Goal: Navigation & Orientation: Find specific page/section

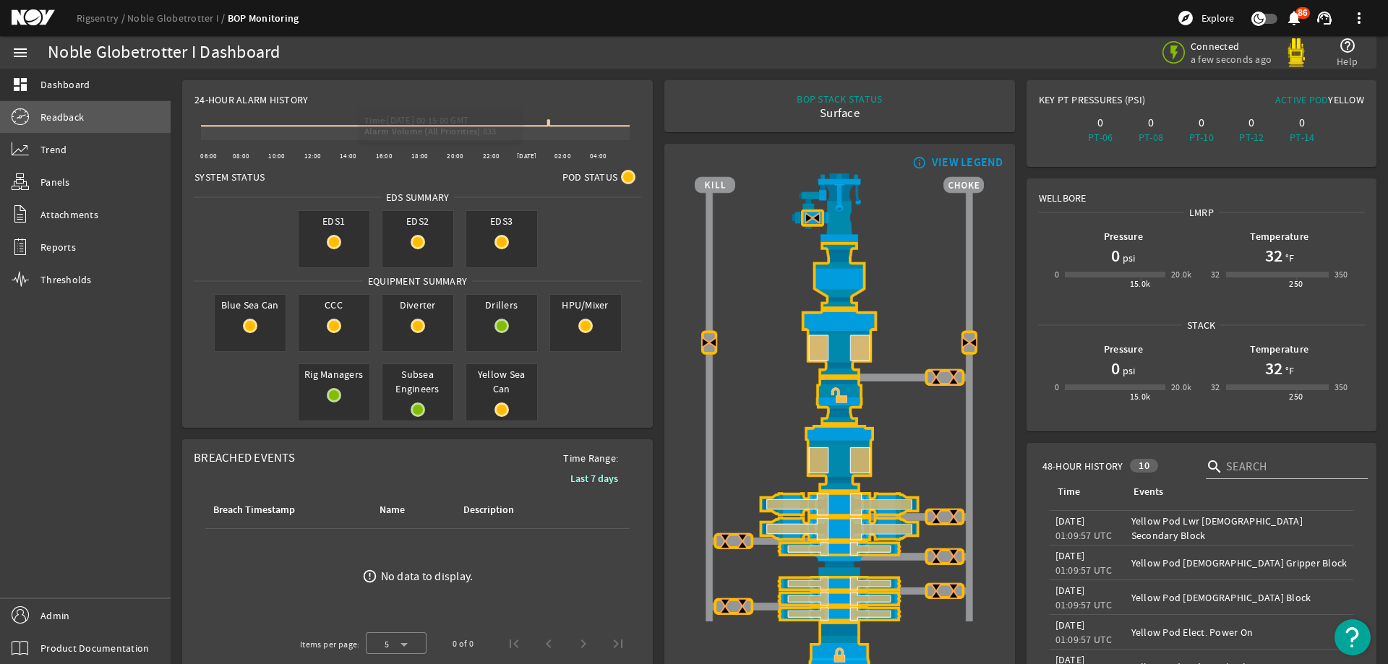
click at [112, 127] on link "Readback" at bounding box center [85, 117] width 171 height 32
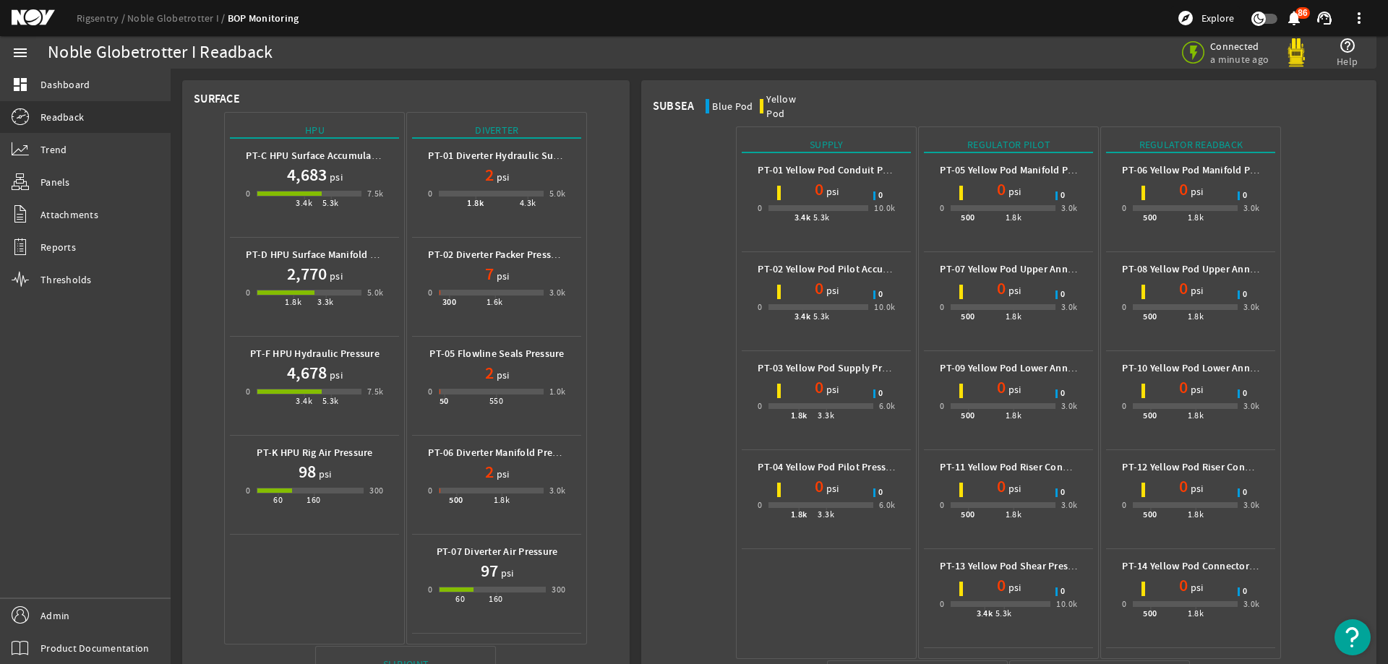
click at [30, 15] on mat-icon at bounding box center [44, 17] width 65 height 17
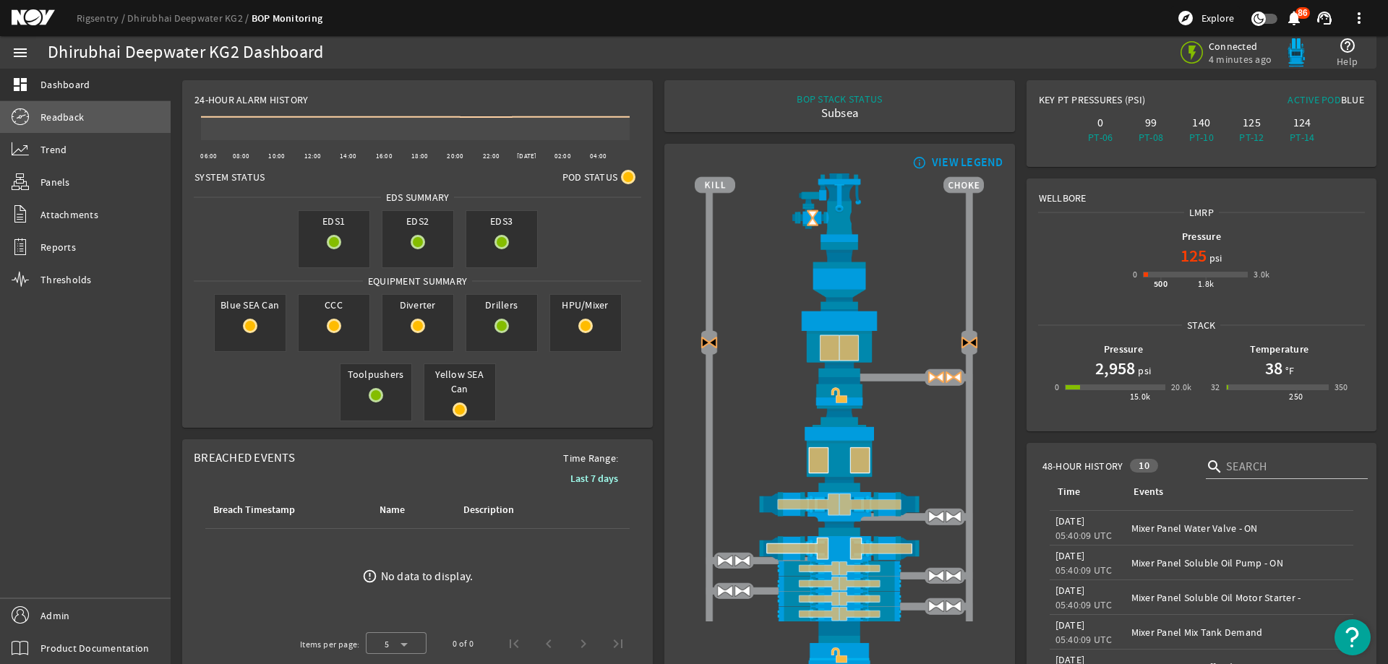
click at [88, 119] on link "Readback" at bounding box center [85, 117] width 171 height 32
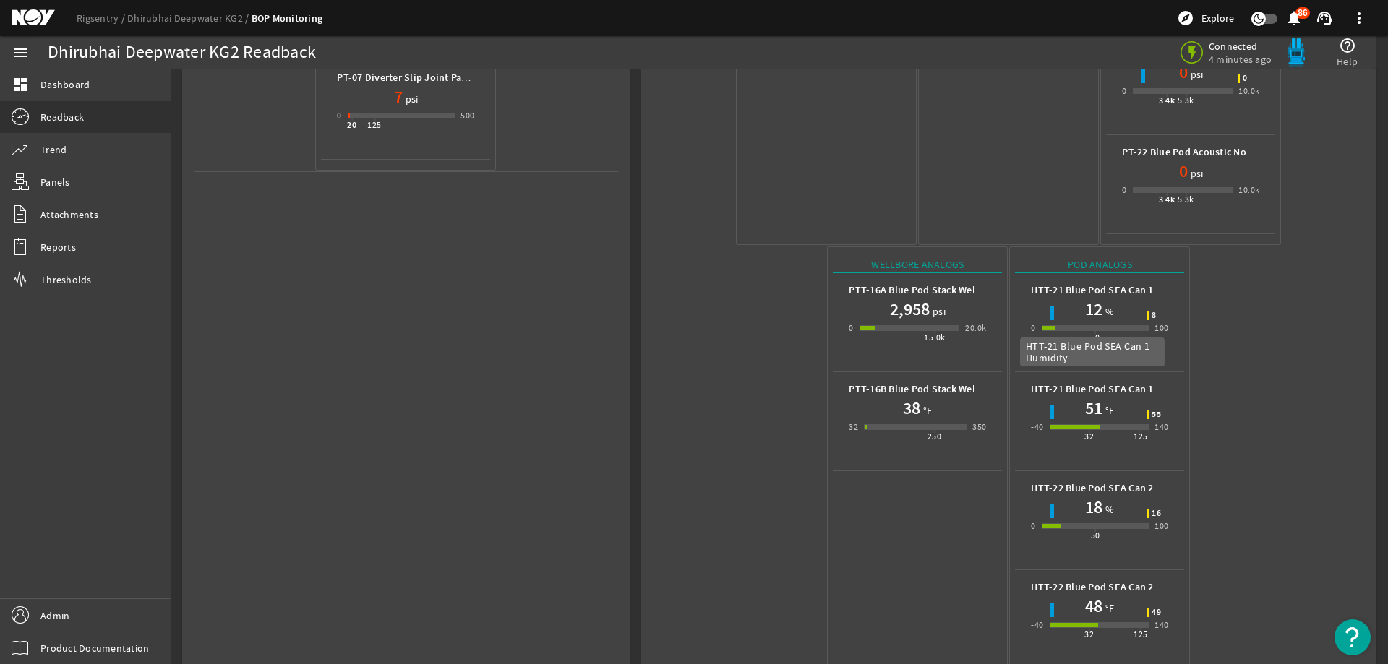
scroll to position [737, 0]
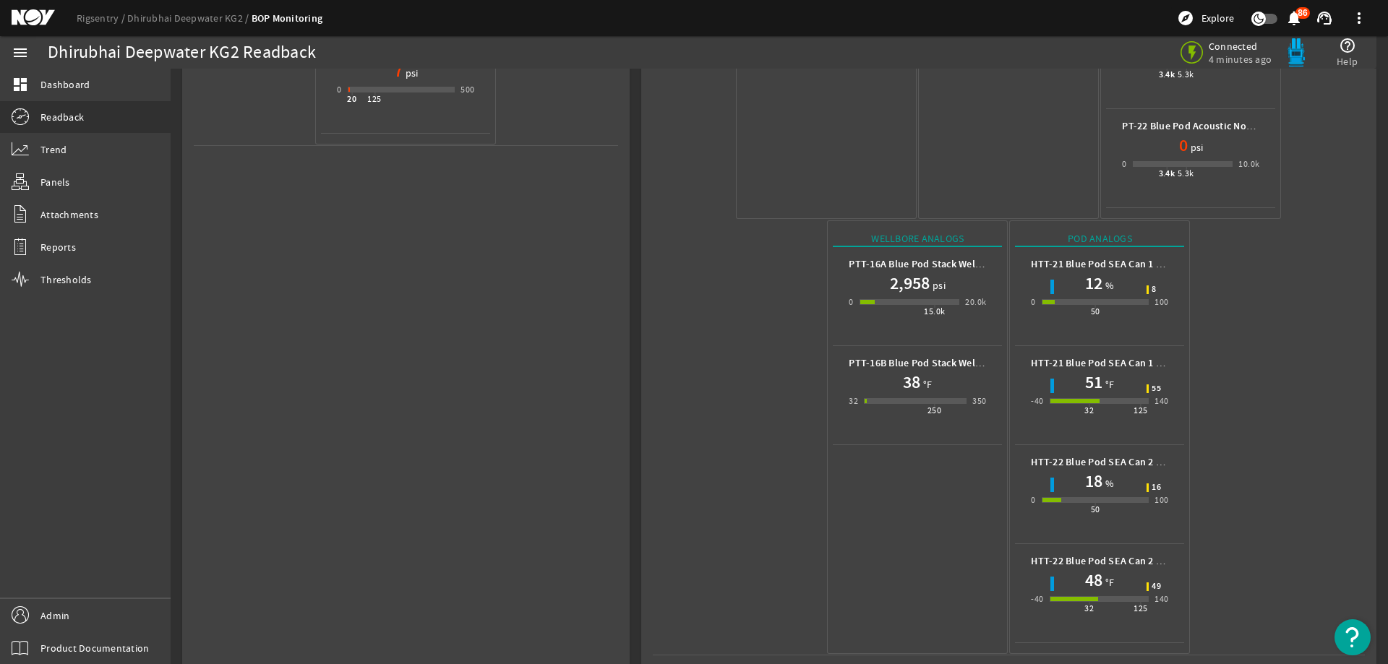
click at [25, 18] on mat-icon at bounding box center [44, 17] width 65 height 17
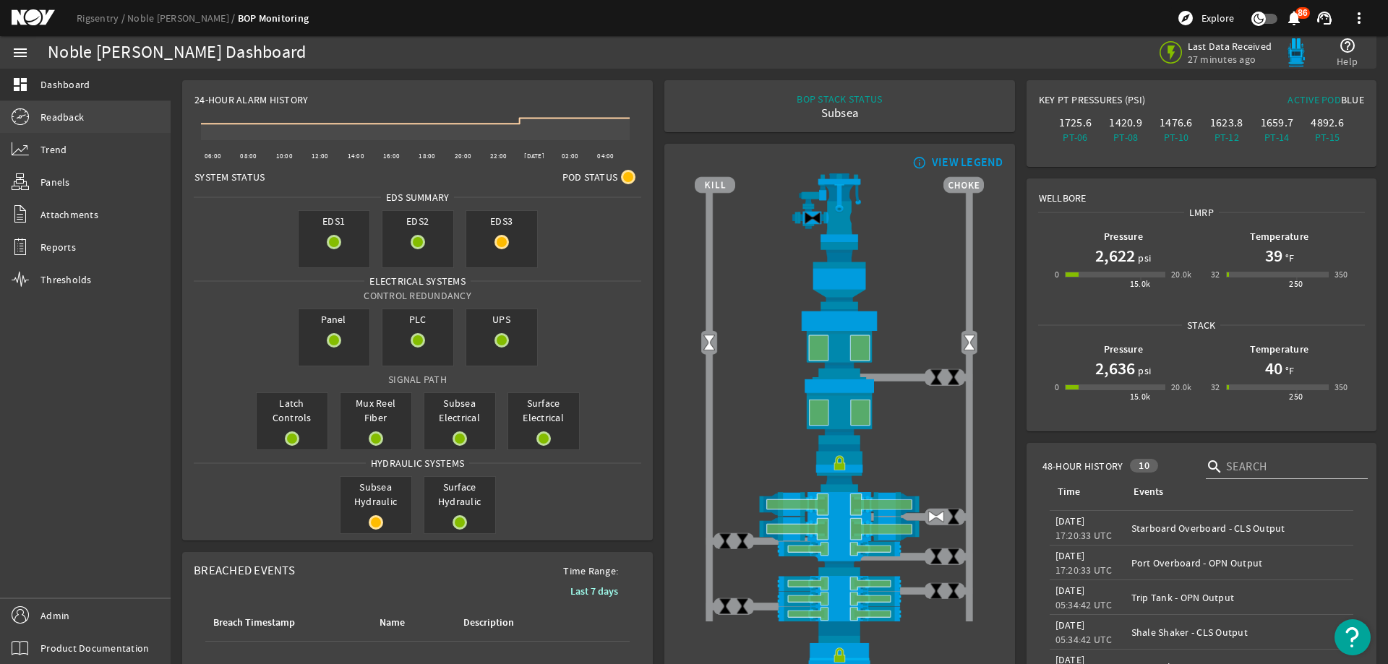
click at [85, 121] on link "Readback" at bounding box center [85, 117] width 171 height 32
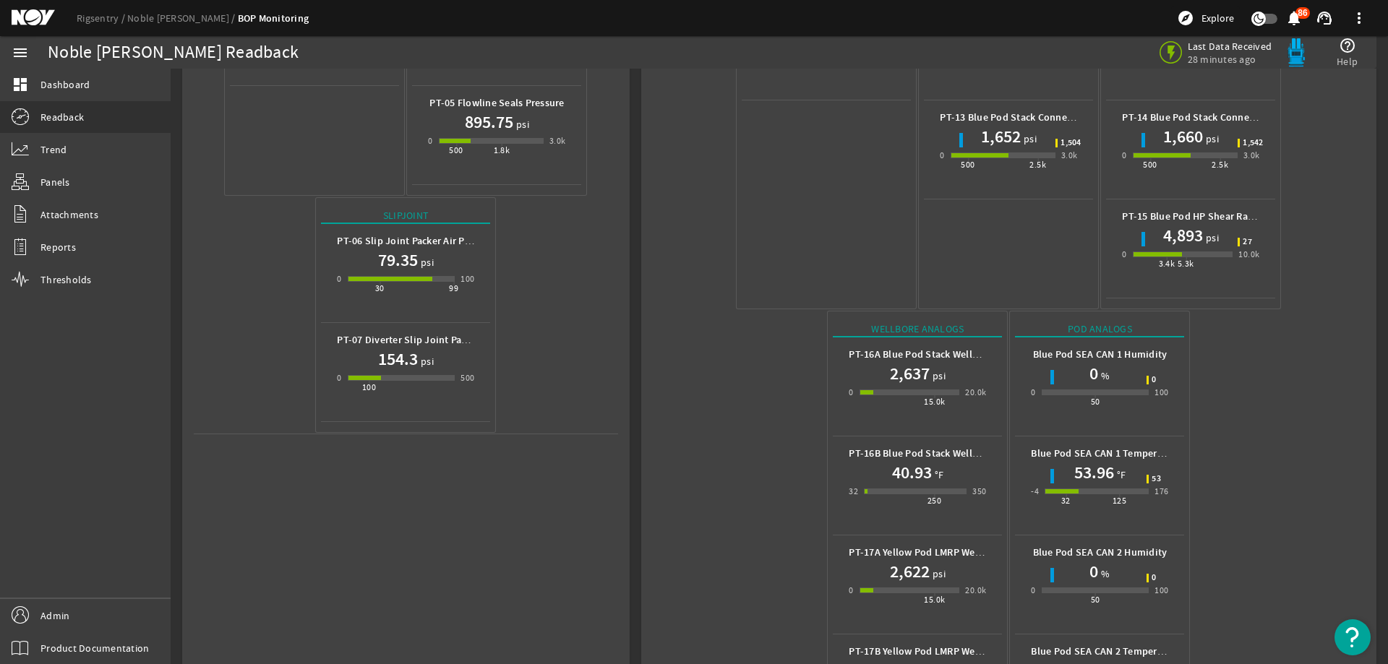
scroll to position [539, 0]
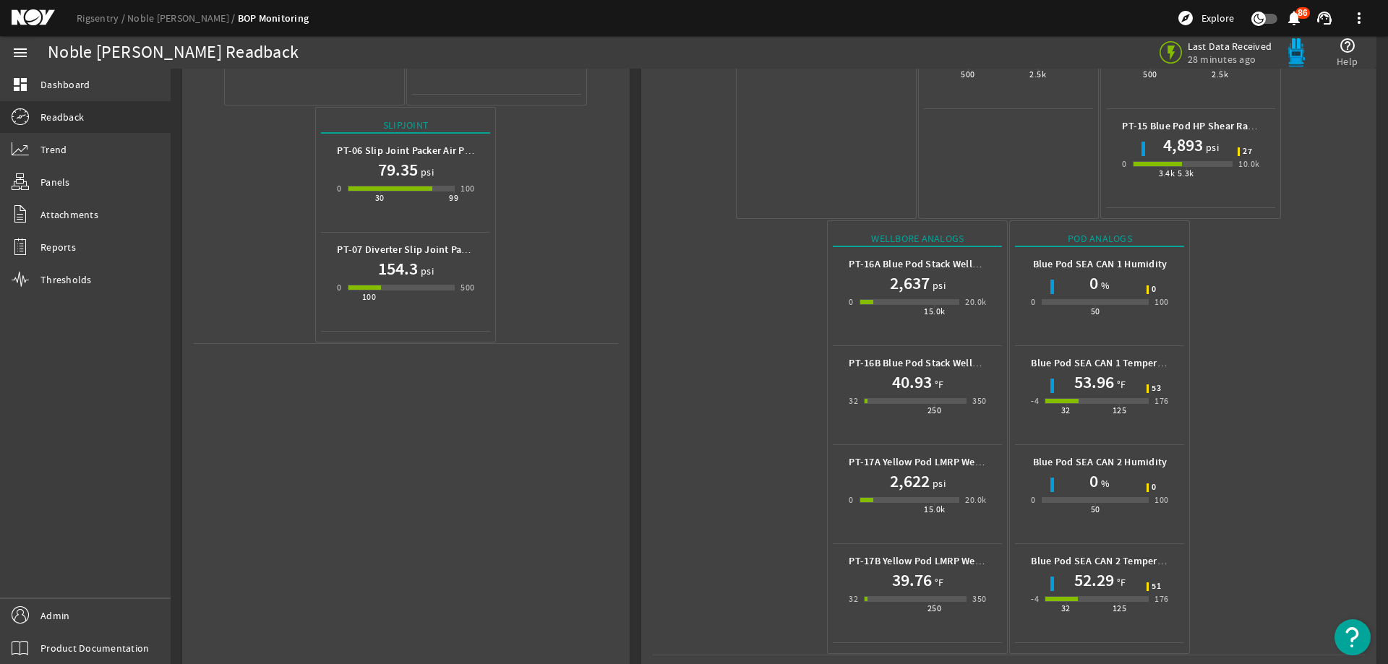
click at [31, 22] on mat-icon at bounding box center [44, 17] width 65 height 17
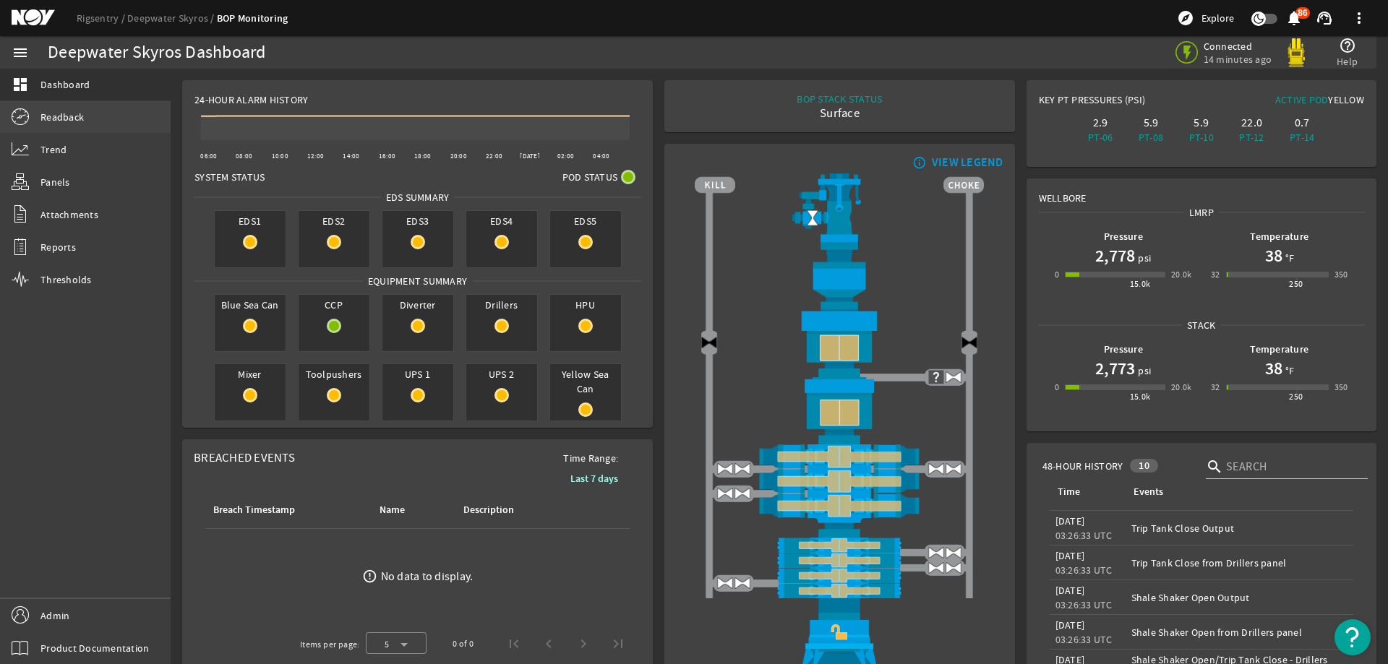
click at [63, 115] on span "Readback" at bounding box center [61, 117] width 43 height 14
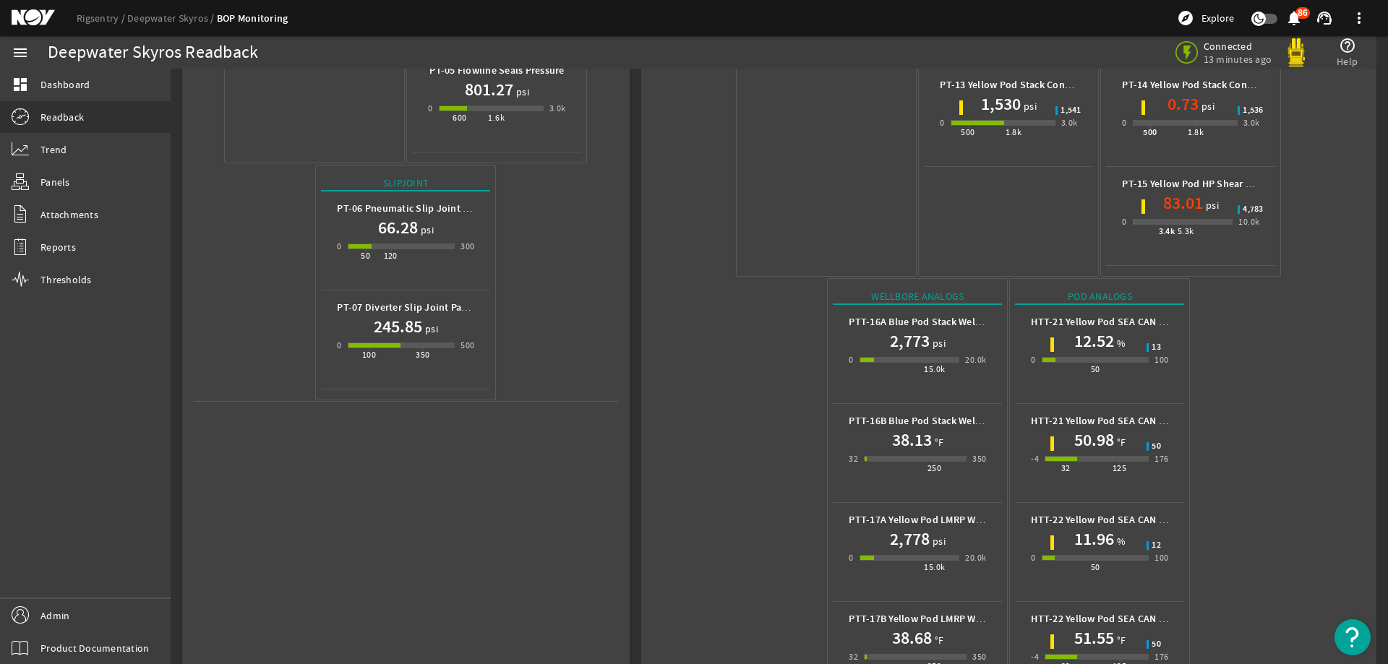
scroll to position [539, 0]
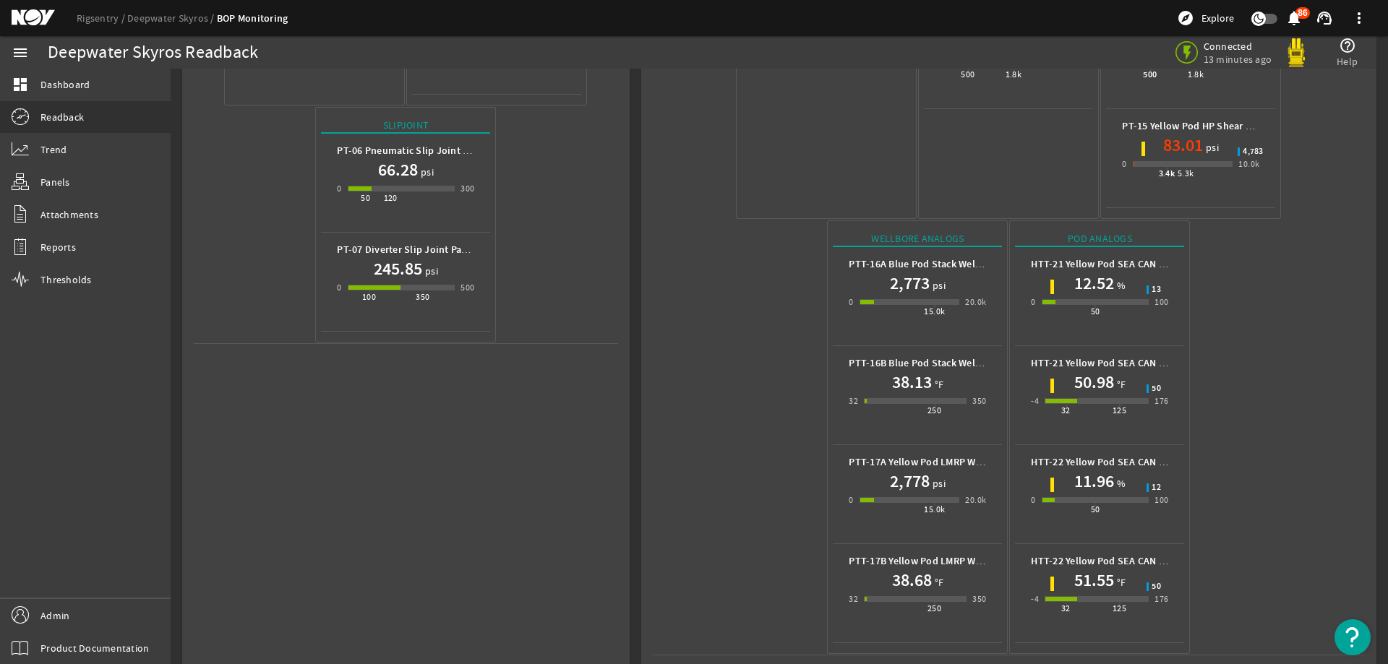
drag, startPoint x: 35, startPoint y: 22, endPoint x: 30, endPoint y: 51, distance: 30.2
click at [35, 23] on mat-icon at bounding box center [44, 17] width 65 height 17
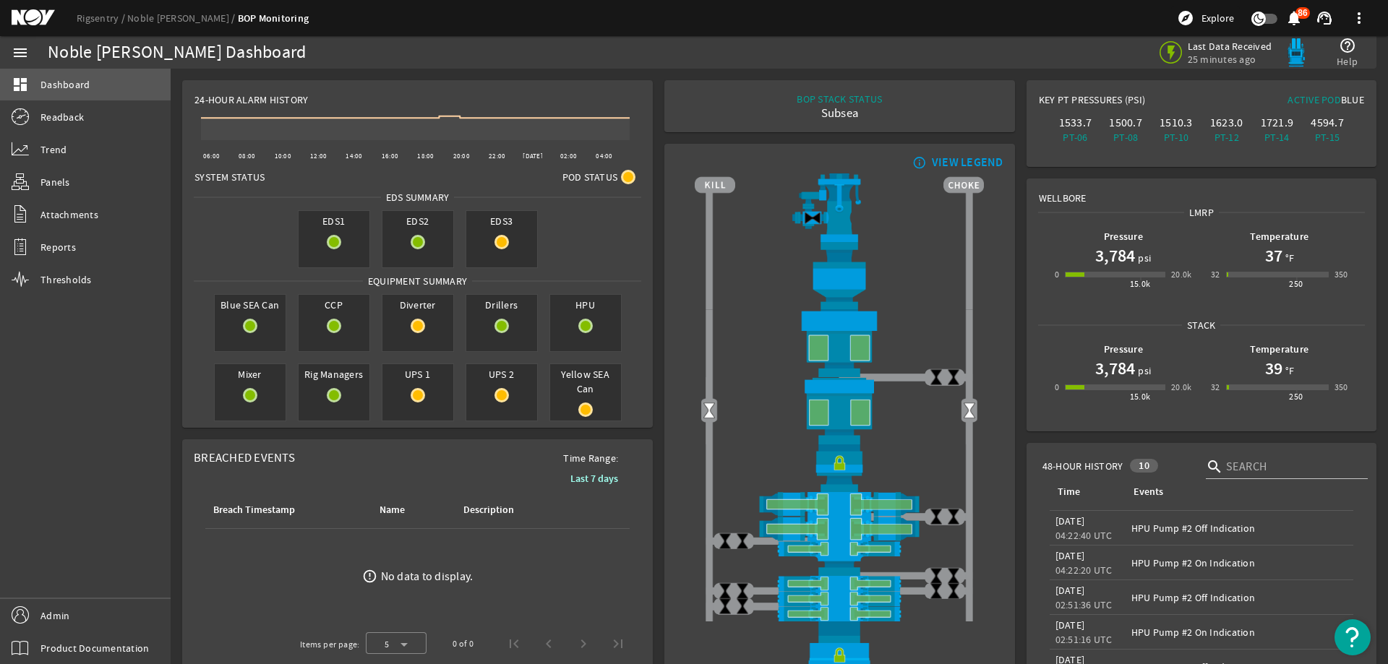
click at [113, 86] on link "dashboard Dashboard" at bounding box center [85, 85] width 171 height 32
click at [108, 121] on link "Readback" at bounding box center [85, 117] width 171 height 32
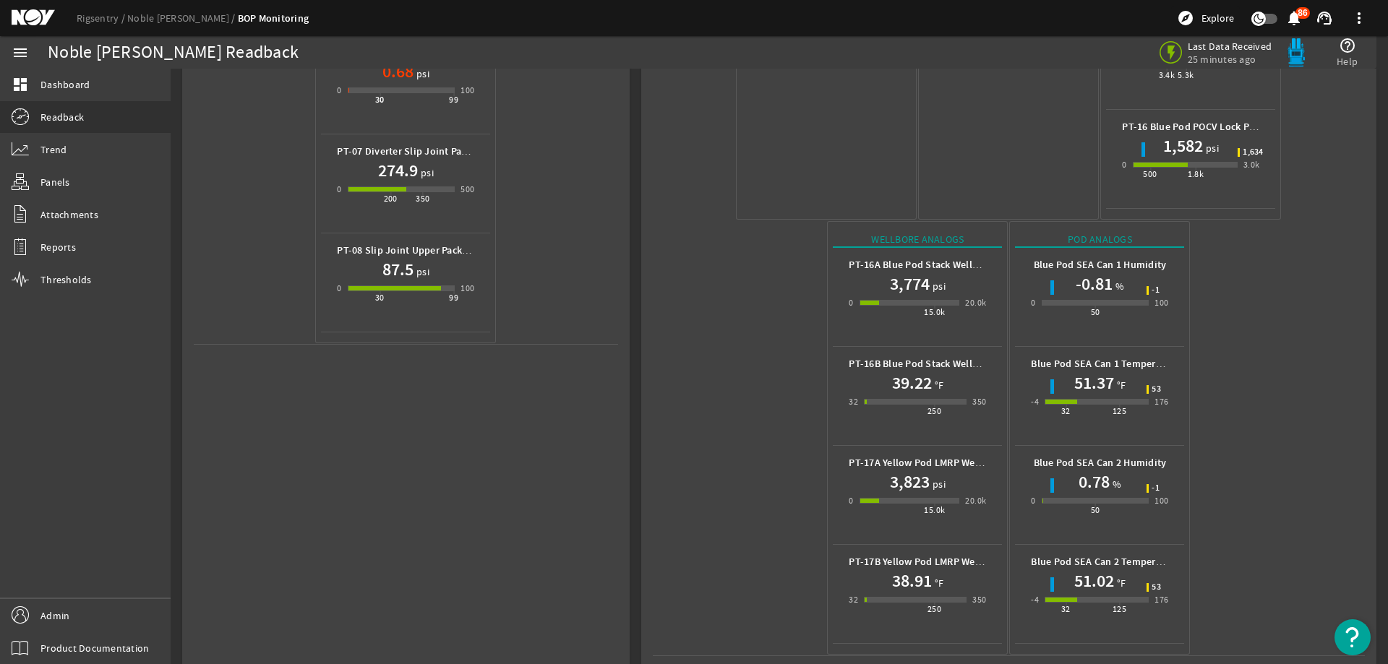
scroll to position [638, 0]
click at [24, 14] on mat-icon at bounding box center [44, 17] width 65 height 17
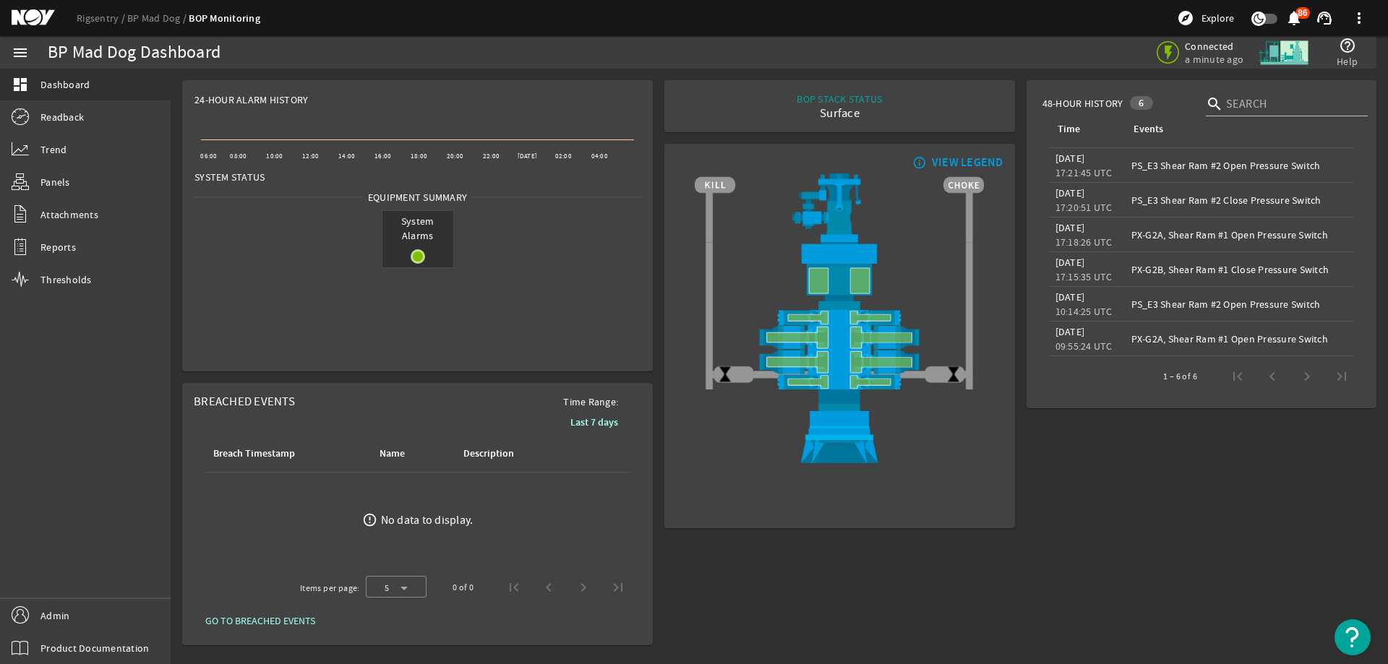
click at [23, 12] on mat-icon at bounding box center [44, 17] width 65 height 17
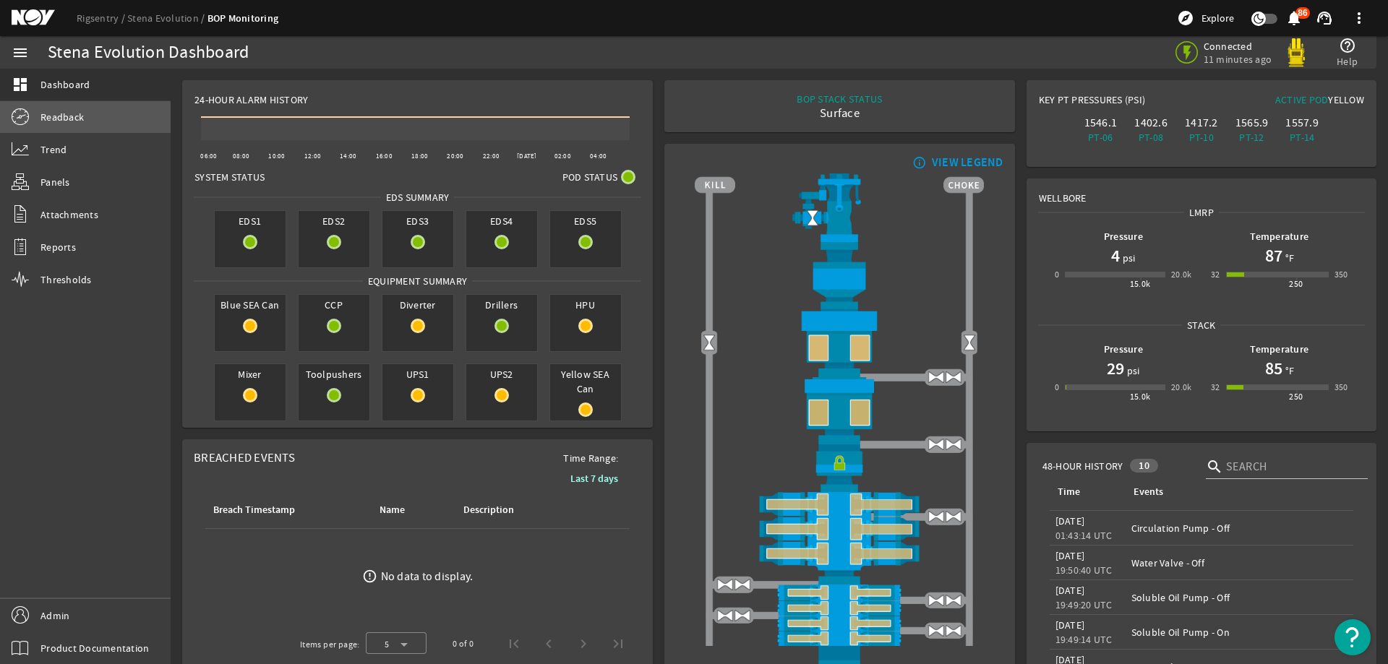
click at [64, 121] on span "Readback" at bounding box center [61, 117] width 43 height 14
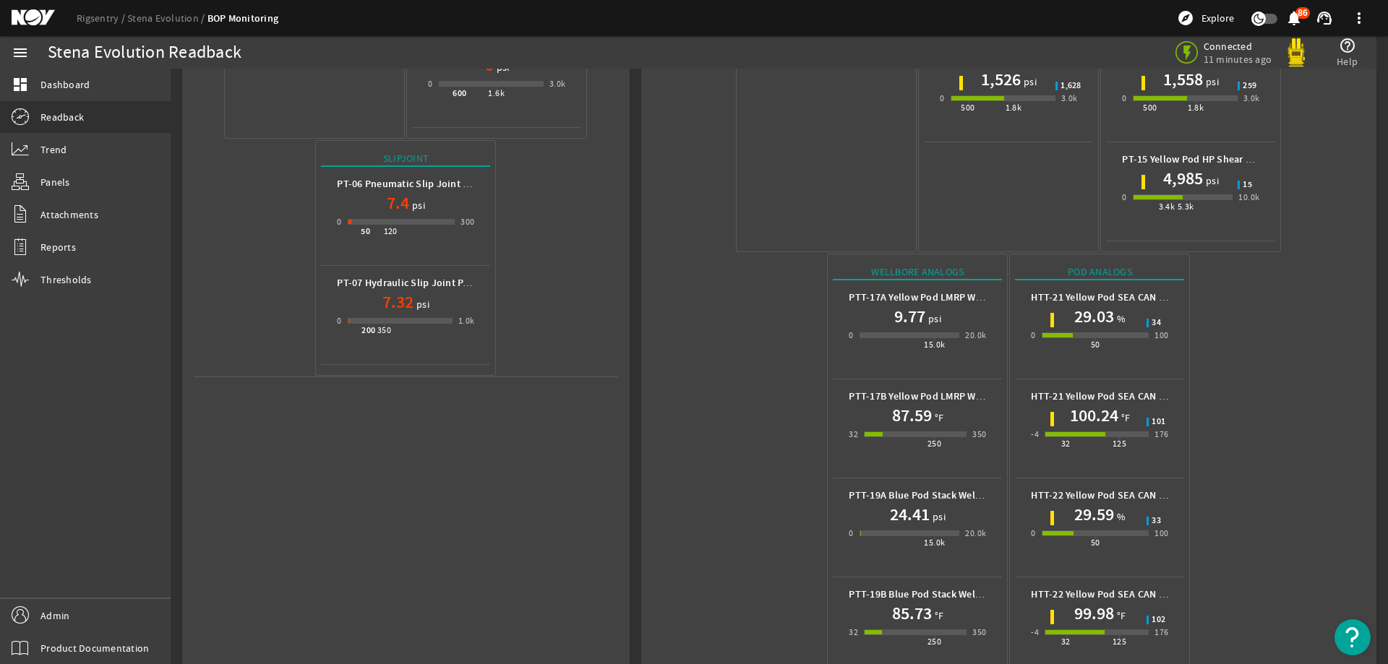
scroll to position [539, 0]
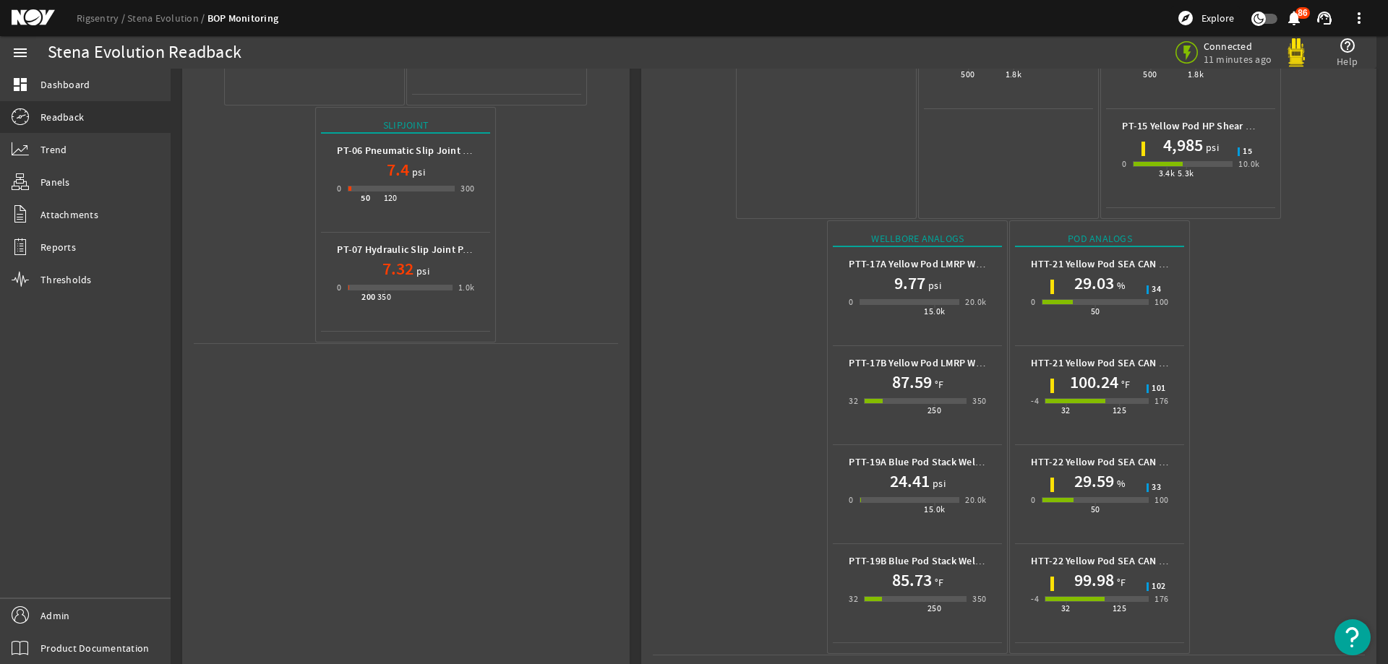
click at [26, 17] on mat-icon at bounding box center [44, 17] width 65 height 17
